Goal: Information Seeking & Learning: Find specific page/section

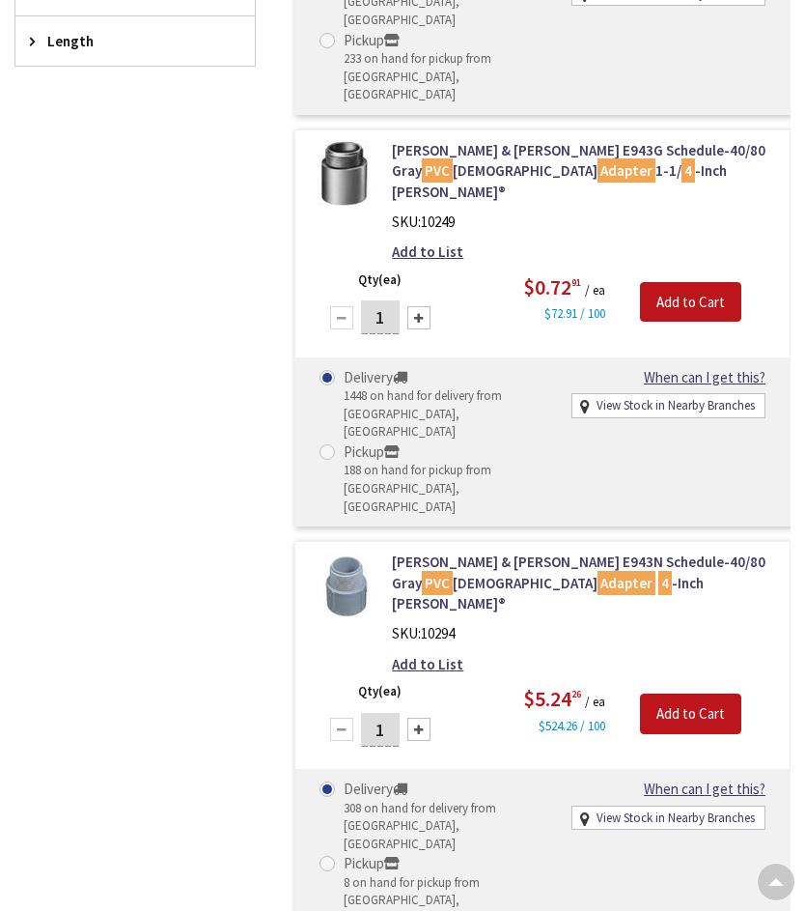
scroll to position [687, 0]
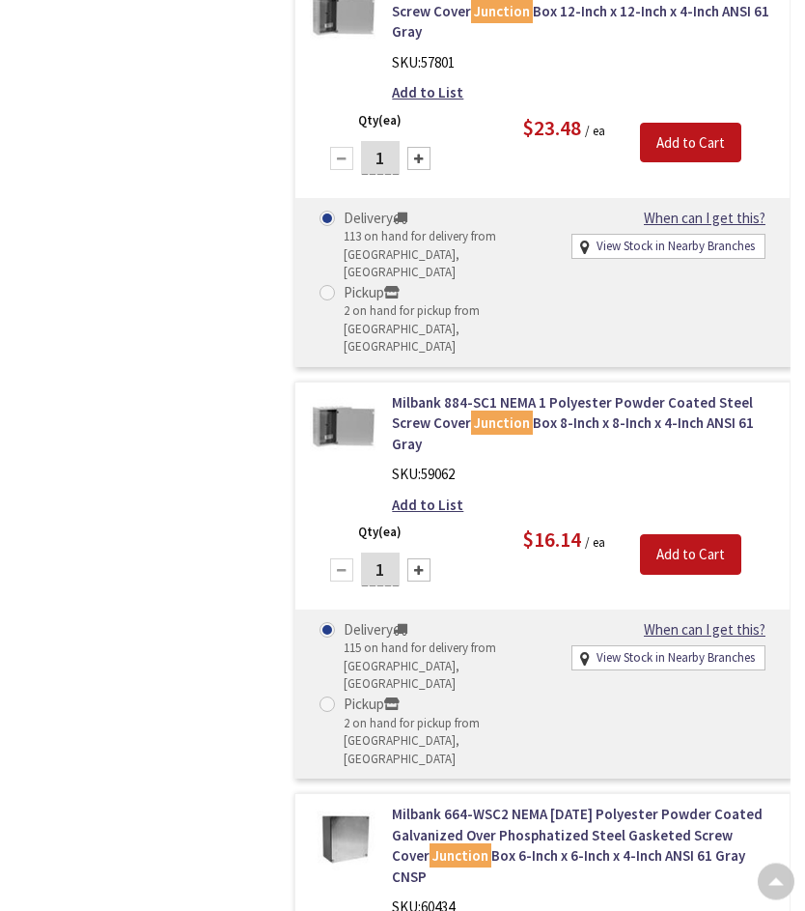
scroll to position [7435, 0]
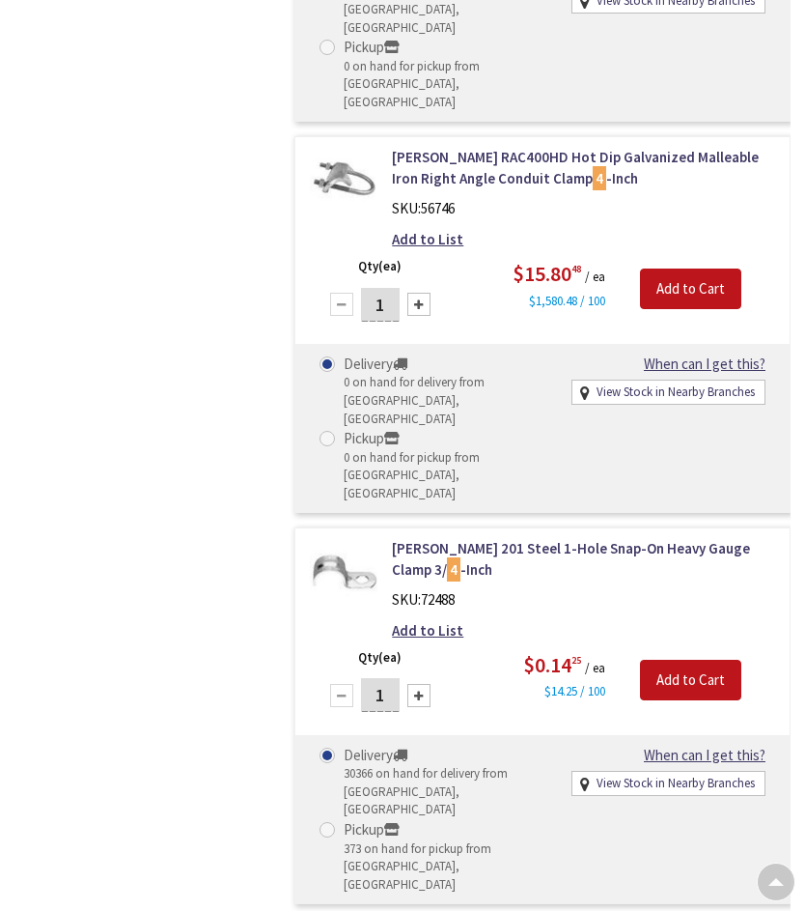
scroll to position [9414, 0]
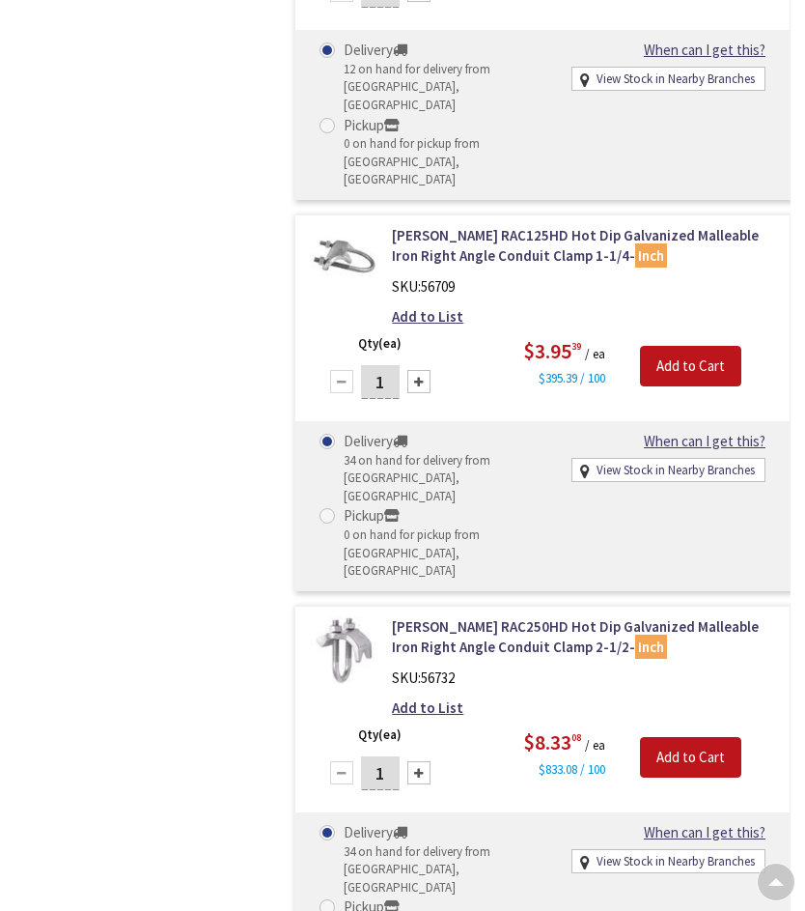
scroll to position [4666, 0]
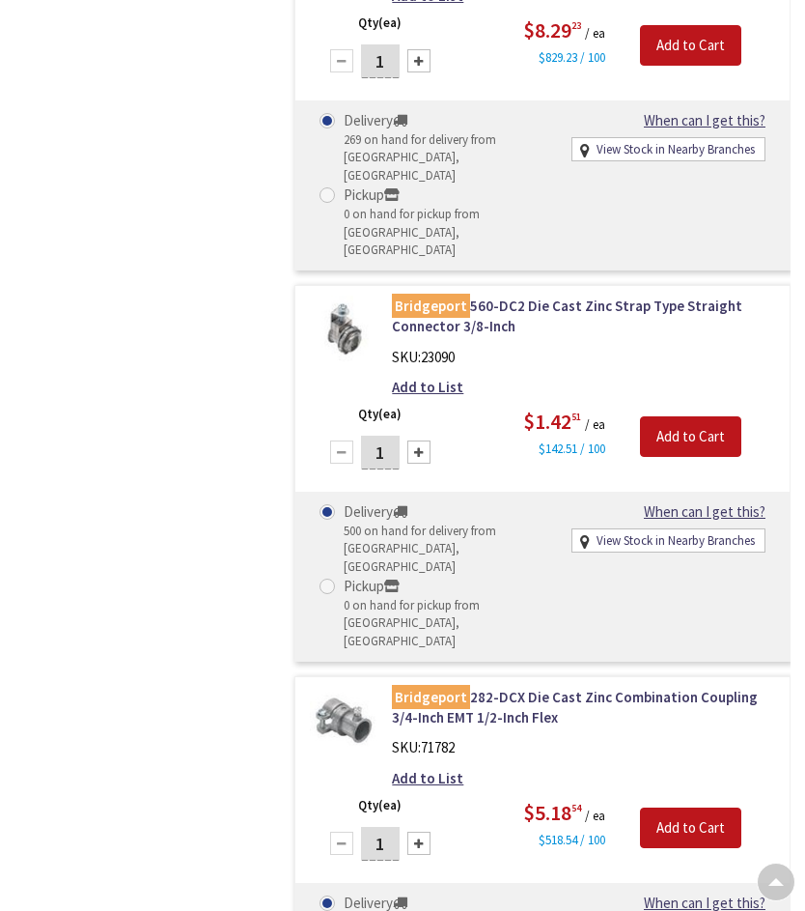
scroll to position [1416, 0]
